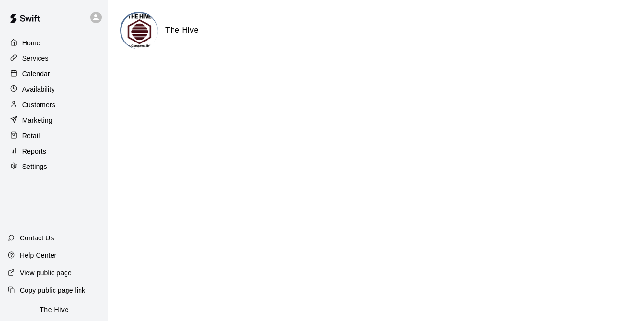
click at [66, 270] on p "View public page" at bounding box center [46, 273] width 52 height 10
click at [54, 61] on div "Services" at bounding box center [54, 58] width 93 height 14
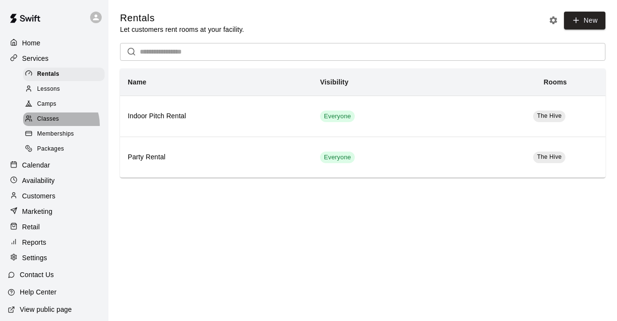
click at [55, 126] on div "Classes" at bounding box center [63, 118] width 81 height 13
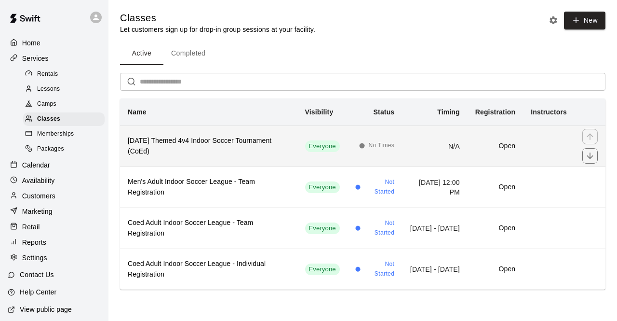
click at [368, 147] on span "No Times" at bounding box center [381, 146] width 26 height 10
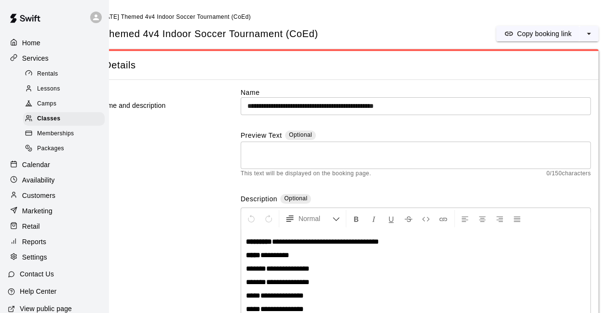
scroll to position [0, 48]
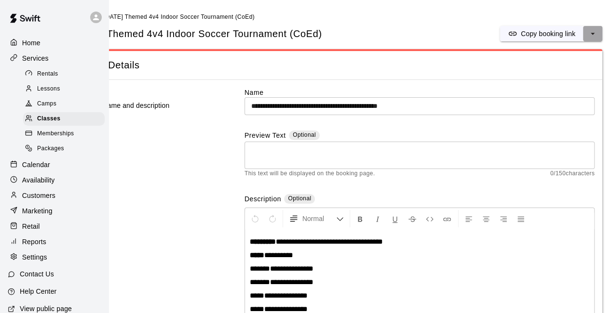
click at [594, 37] on icon "select merge strategy" at bounding box center [593, 34] width 10 height 10
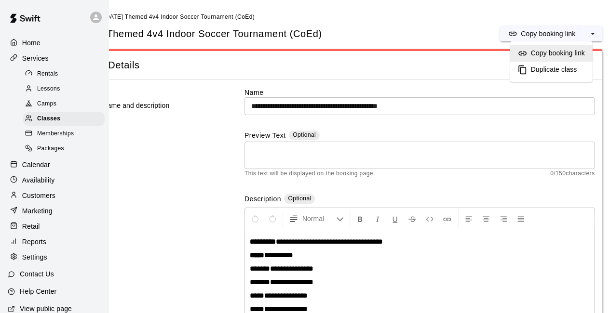
click at [553, 51] on h6 "Copy booking link" at bounding box center [557, 53] width 54 height 11
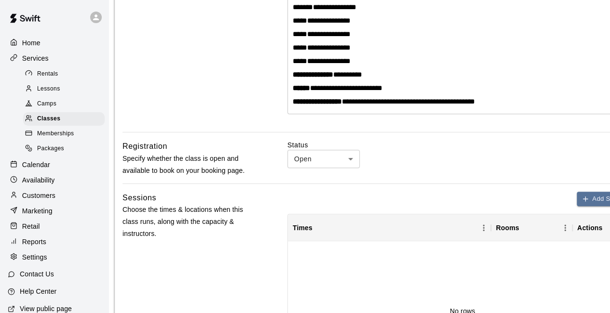
scroll to position [276, 5]
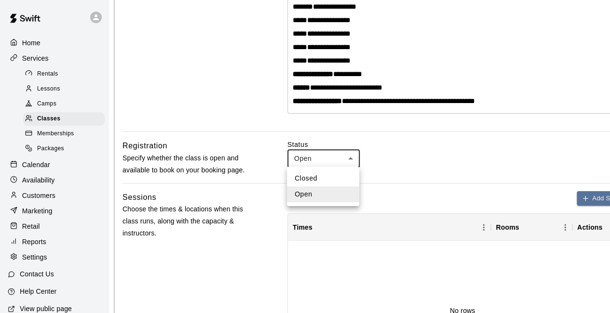
click at [312, 158] on body "**********" at bounding box center [300, 269] width 610 height 1091
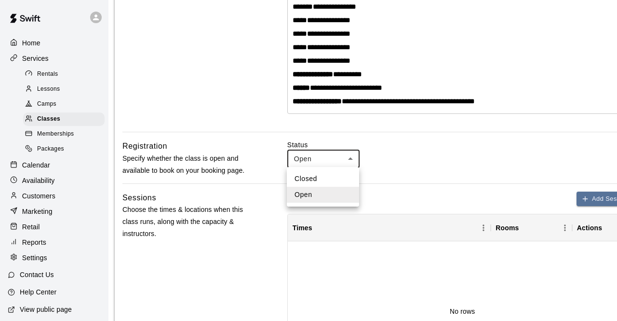
drag, startPoint x: 312, startPoint y: 158, endPoint x: 199, endPoint y: 158, distance: 113.8
click at [199, 158] on div at bounding box center [308, 160] width 617 height 321
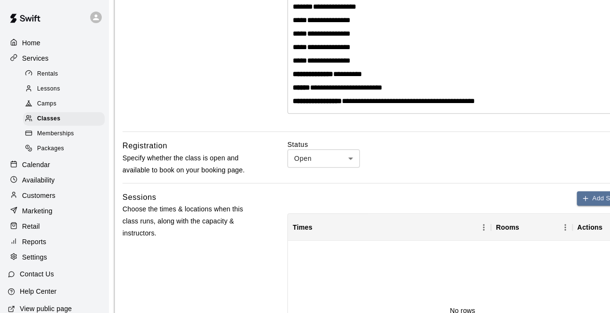
click at [214, 188] on div "**********" at bounding box center [380, 195] width 530 height 783
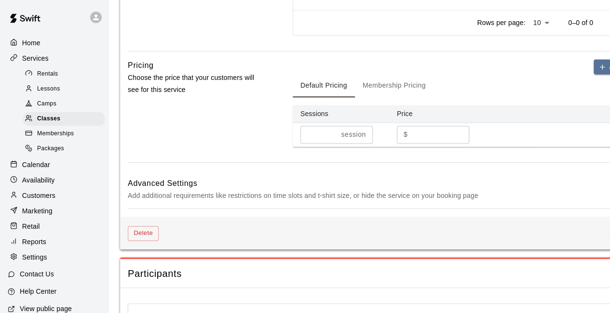
scroll to position [647, 0]
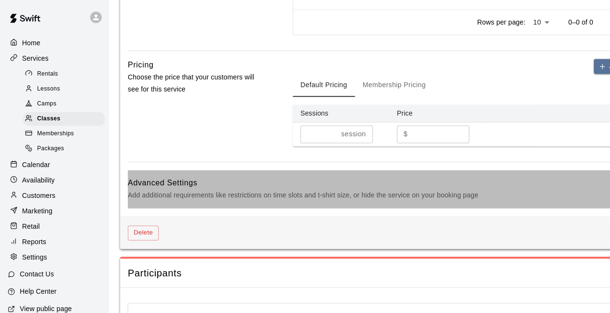
click at [214, 189] on p "Add additional requirements like restrictions on time slots and t-shirt size, o…" at bounding box center [378, 195] width 501 height 12
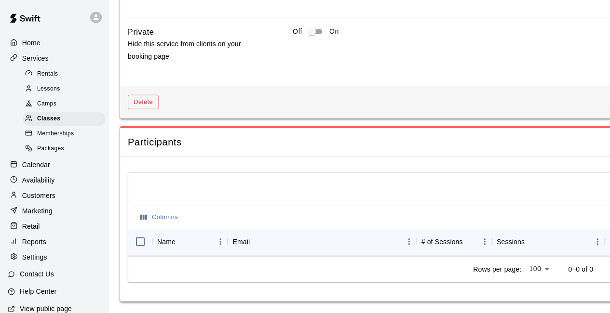
scroll to position [1198, 52]
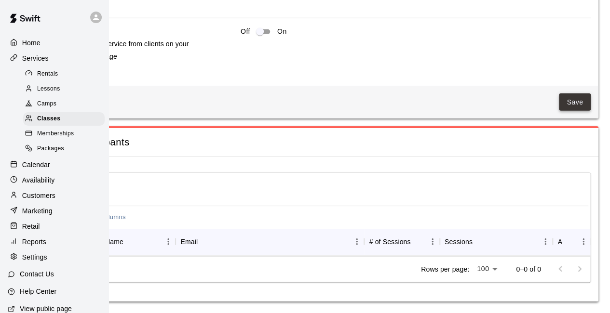
click at [576, 94] on button "Save" at bounding box center [575, 103] width 32 height 18
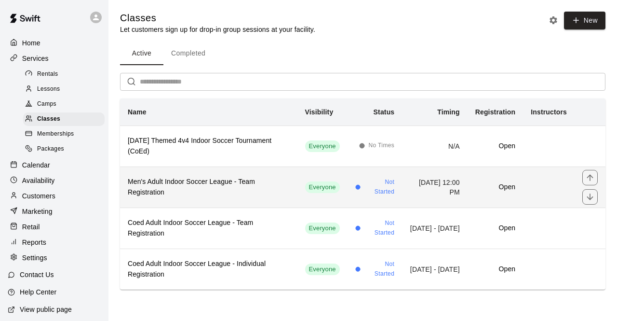
click at [207, 192] on h6 "Men's Adult Indoor Soccer League - Team Registration" at bounding box center [209, 186] width 162 height 21
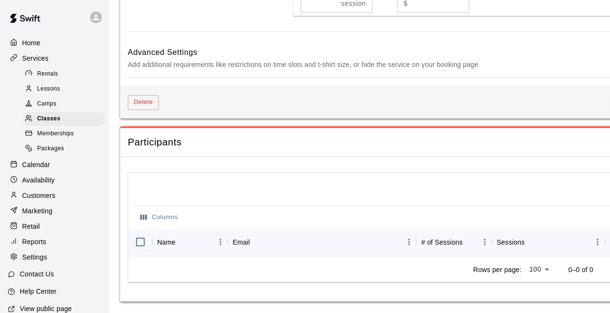
scroll to position [654, 0]
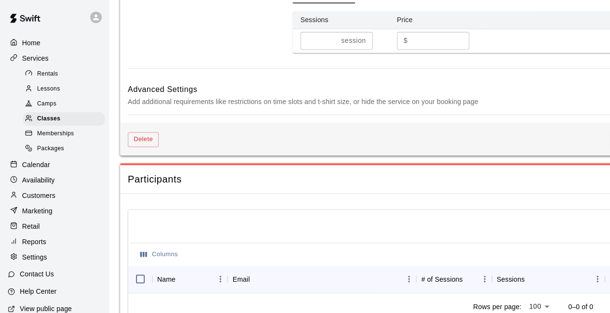
click at [220, 99] on p "Add additional requirements like restrictions on time slots and t-shirt size, o…" at bounding box center [378, 102] width 501 height 12
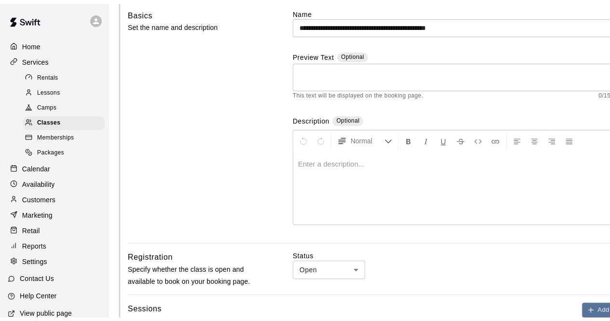
scroll to position [0, 0]
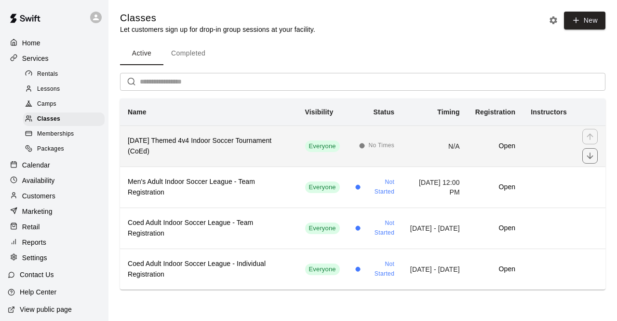
click at [237, 140] on h6 "[DATE] Themed 4v4 Indoor Soccer Tournament (CoEd)" at bounding box center [209, 145] width 162 height 21
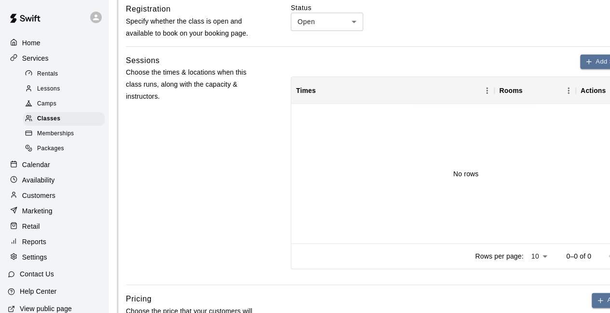
scroll to position [413, 52]
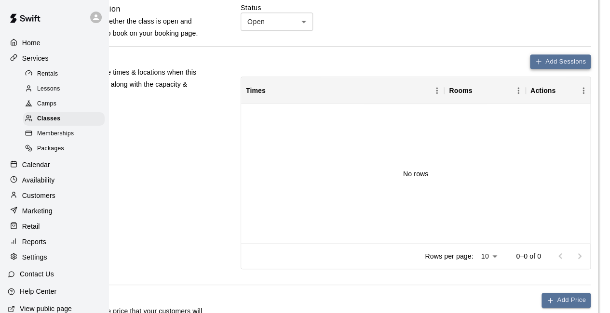
click at [545, 67] on button "Add Sessions" at bounding box center [560, 61] width 61 height 15
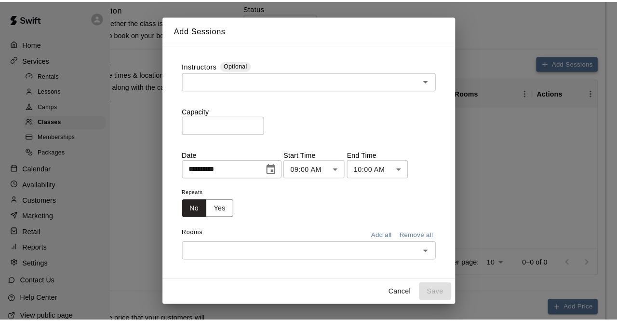
scroll to position [413, 45]
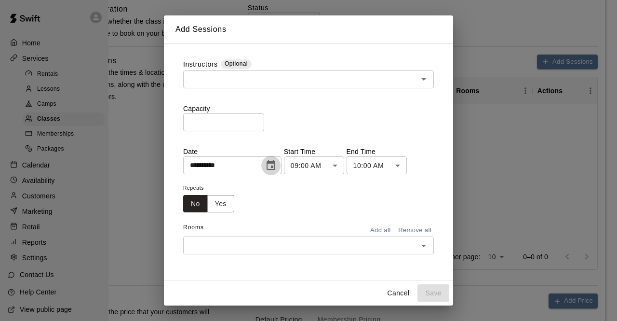
click at [275, 165] on icon "Choose date, selected date is Aug 9, 2025" at bounding box center [271, 165] width 9 height 10
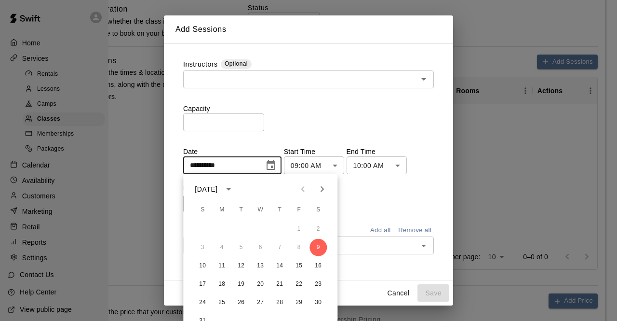
click at [320, 191] on icon "Next month" at bounding box center [322, 189] width 12 height 12
click at [320, 236] on button "1" at bounding box center [317, 228] width 17 height 17
type input "**********"
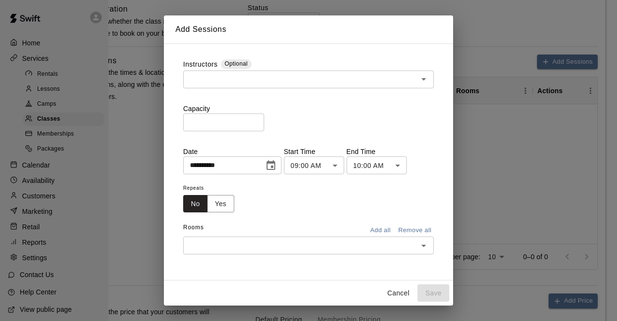
click at [371, 230] on button "Add all" at bounding box center [380, 230] width 31 height 15
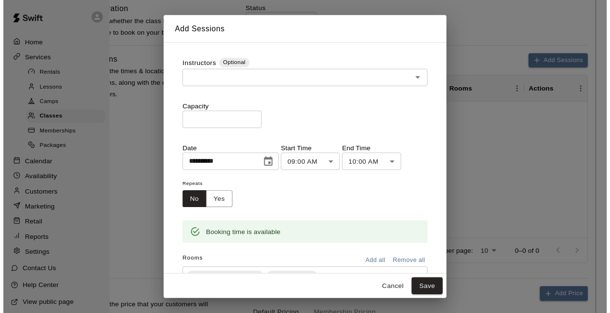
scroll to position [40, 0]
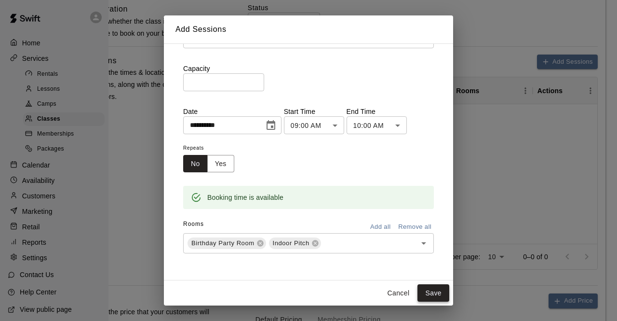
click at [429, 289] on button "Save" at bounding box center [433, 293] width 32 height 18
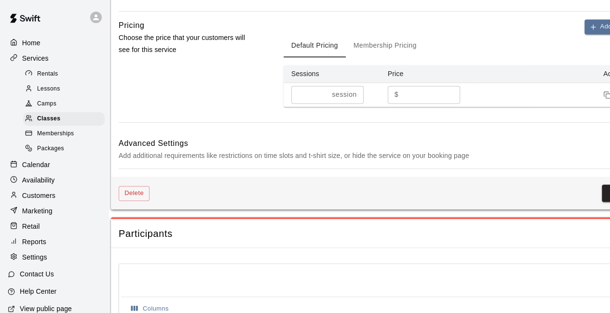
scroll to position [686, 52]
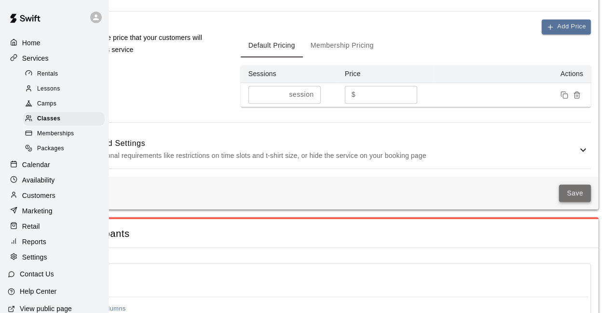
click at [578, 189] on button "Save" at bounding box center [575, 194] width 32 height 18
